Goal: Communication & Community: Answer question/provide support

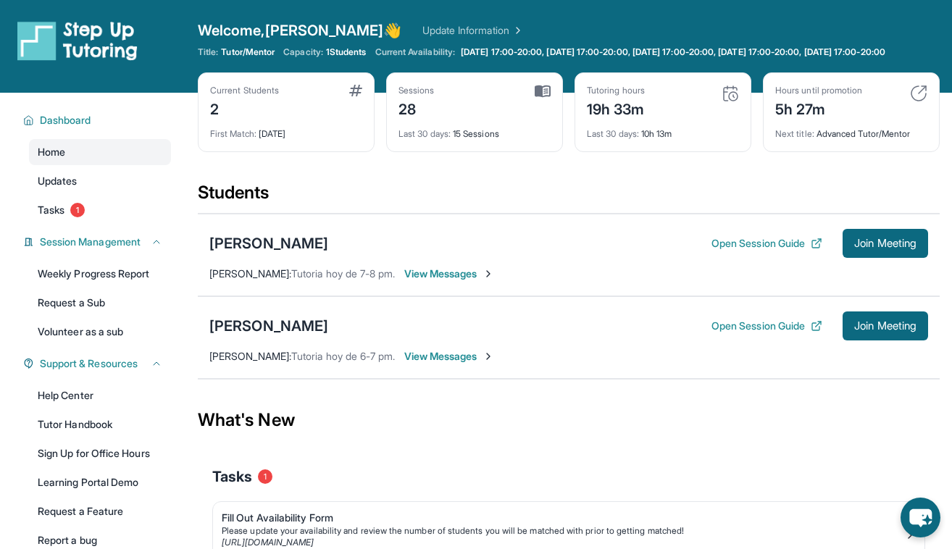
click at [445, 281] on span "View Messages" at bounding box center [449, 274] width 91 height 14
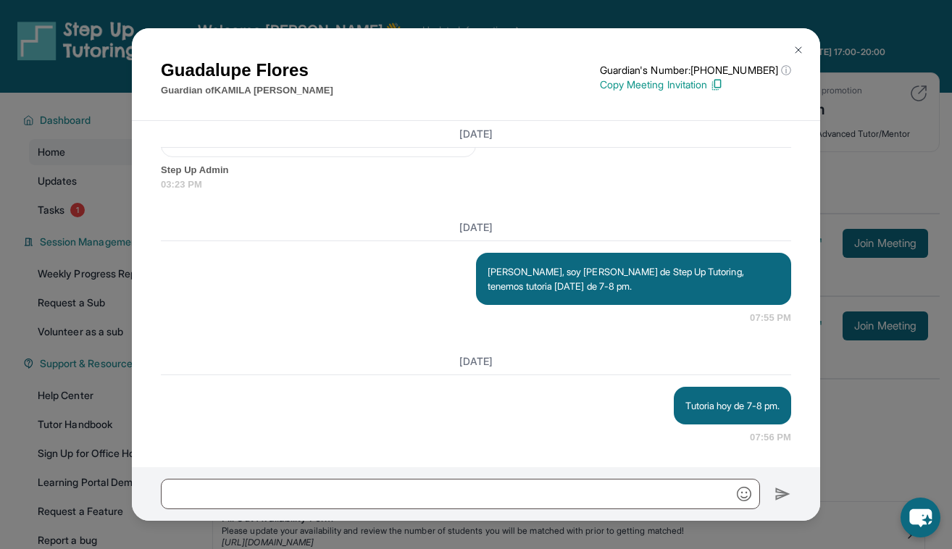
scroll to position [7995, 0]
drag, startPoint x: 778, startPoint y: 408, endPoint x: 665, endPoint y: 403, distance: 113.1
click at [665, 403] on div "Tutoria [DATE] de 7-8 pm. 07:56 PM" at bounding box center [476, 416] width 630 height 58
copy p "Tutoria [DATE] de 7-8 pm"
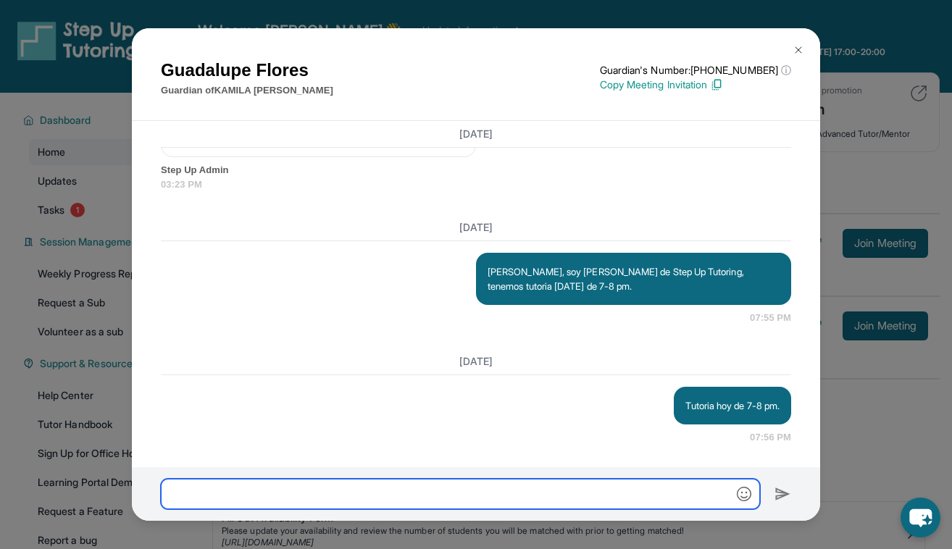
click at [464, 488] on input "text" at bounding box center [460, 494] width 599 height 30
paste input "**********"
type input "**********"
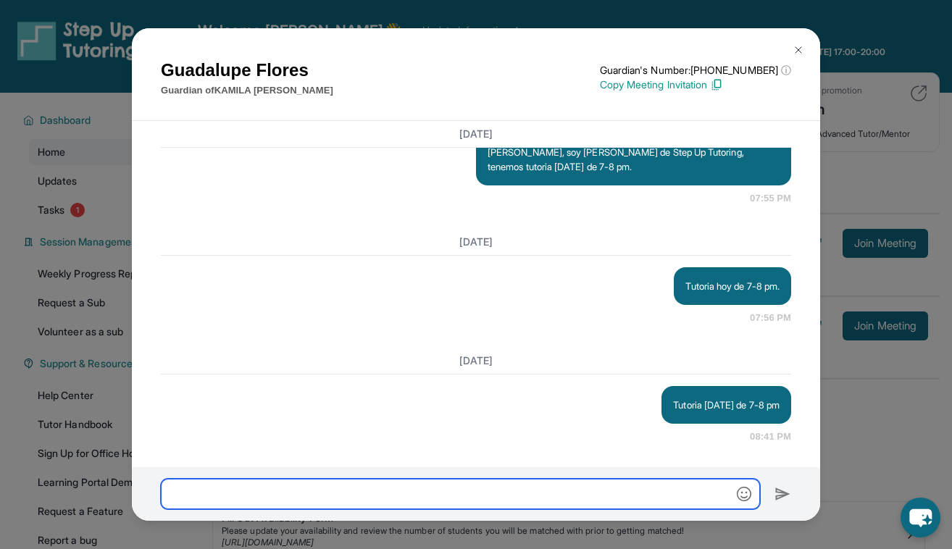
scroll to position [8114, 0]
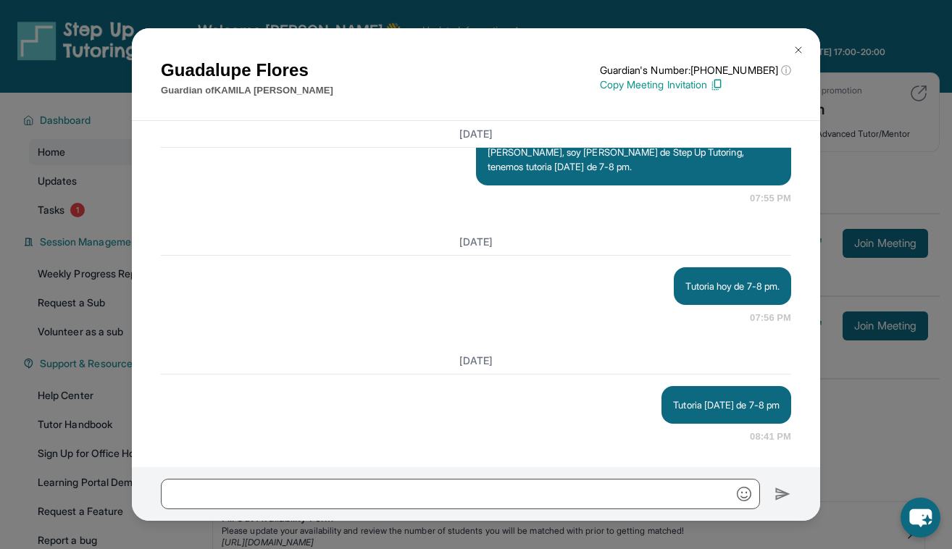
click at [794, 49] on img at bounding box center [798, 50] width 12 height 12
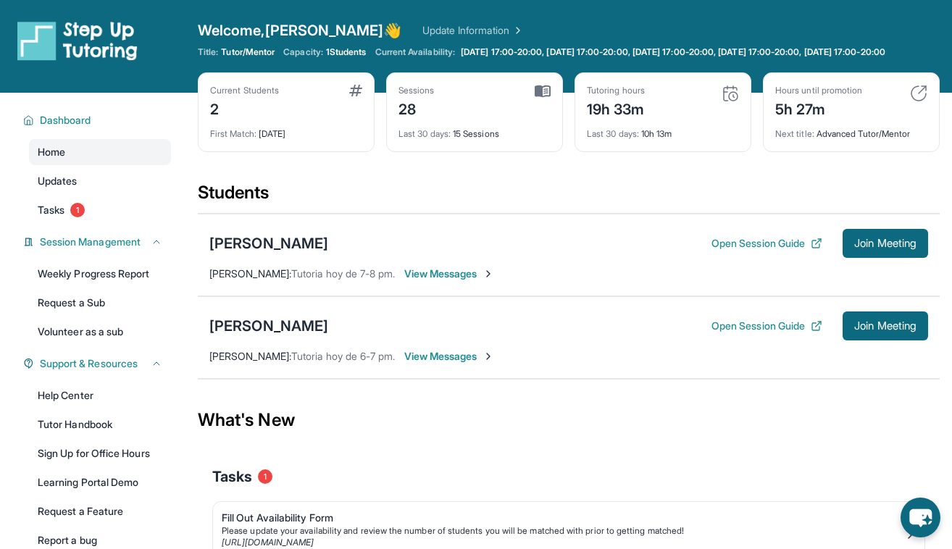
click at [420, 281] on span "View Messages" at bounding box center [449, 274] width 91 height 14
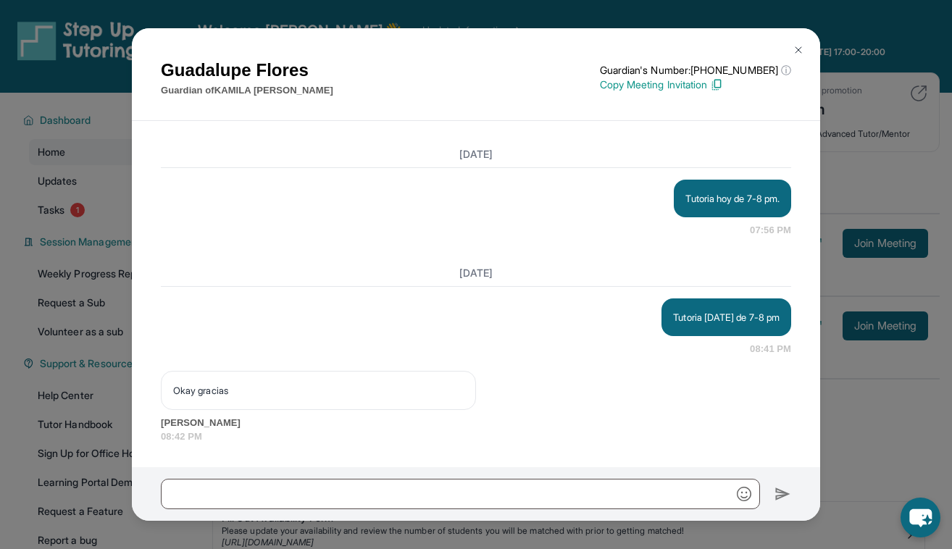
scroll to position [8202, 0]
click at [794, 50] on img at bounding box center [798, 50] width 12 height 12
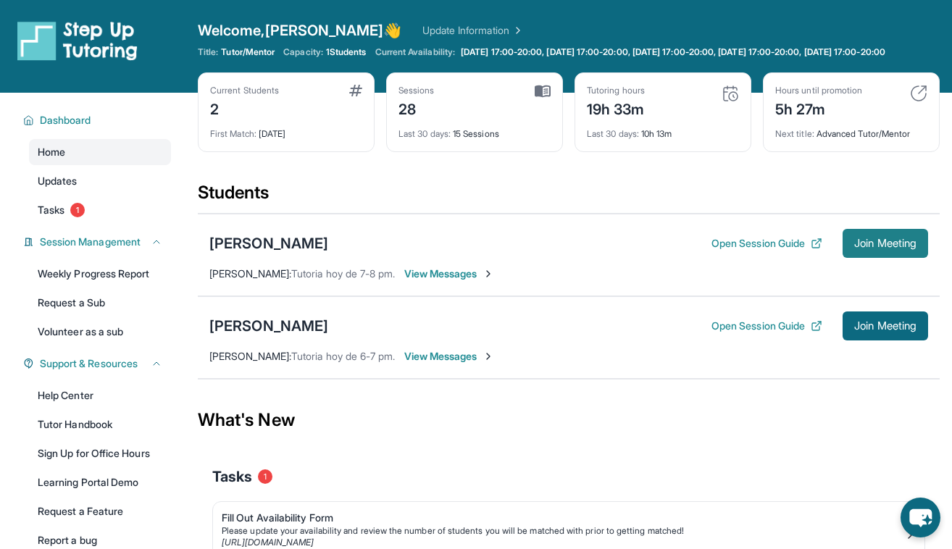
click at [898, 248] on span "Join Meeting" at bounding box center [885, 243] width 62 height 9
